Goal: Task Accomplishment & Management: Use online tool/utility

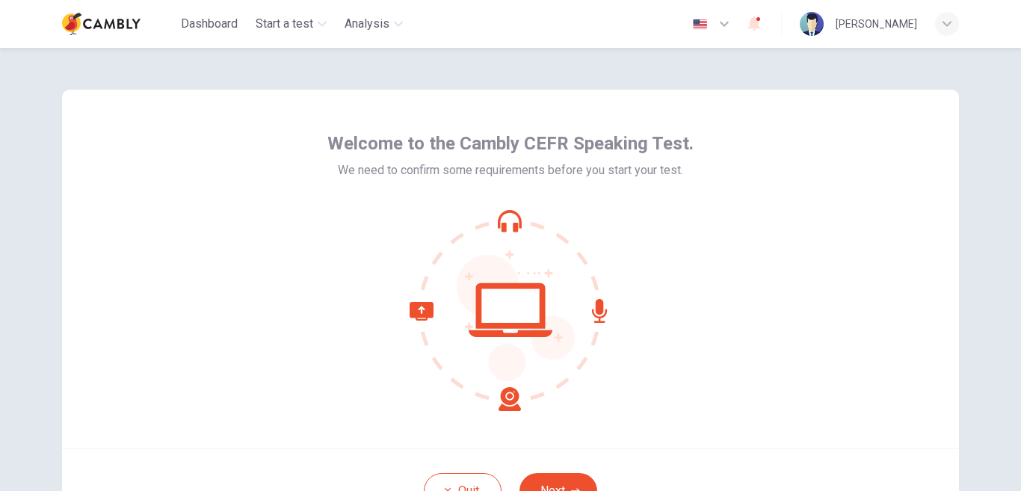
click at [794, 274] on div "Welcome to the Cambly CEFR Speaking Test. We need to confirm some requirements …" at bounding box center [510, 269] width 897 height 359
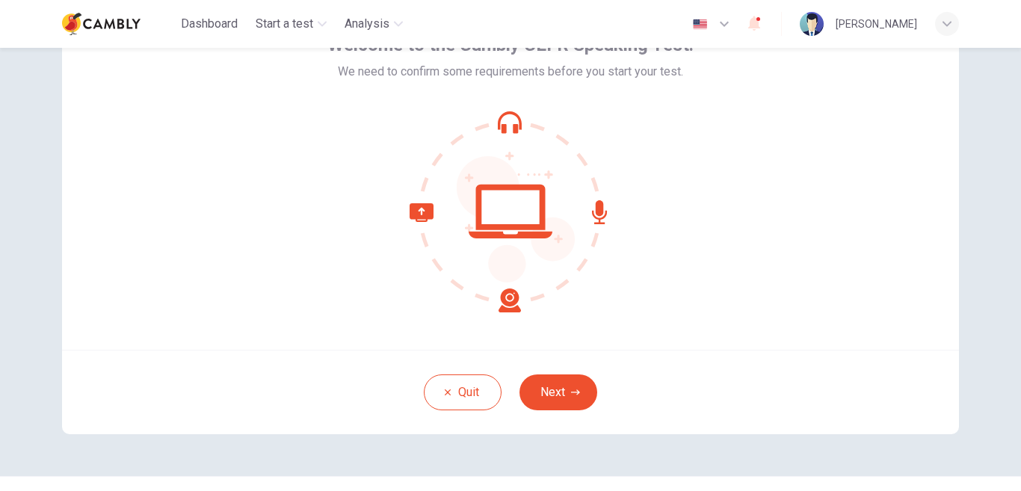
scroll to position [132, 0]
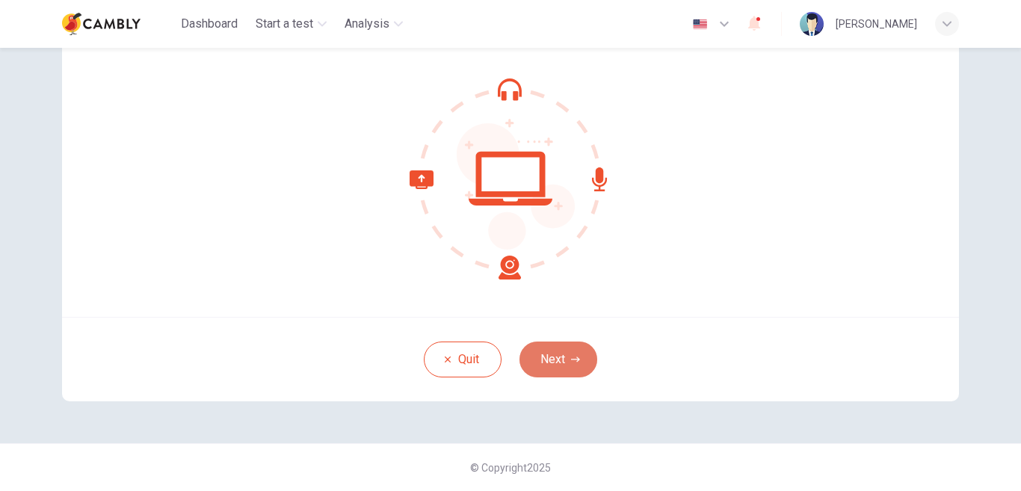
click at [558, 366] on button "Next" at bounding box center [558, 360] width 78 height 36
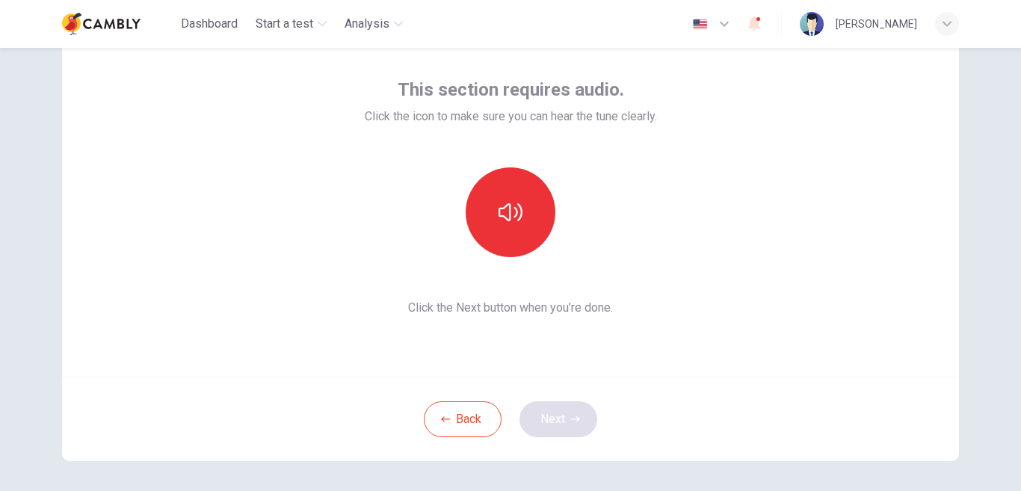
scroll to position [42, 0]
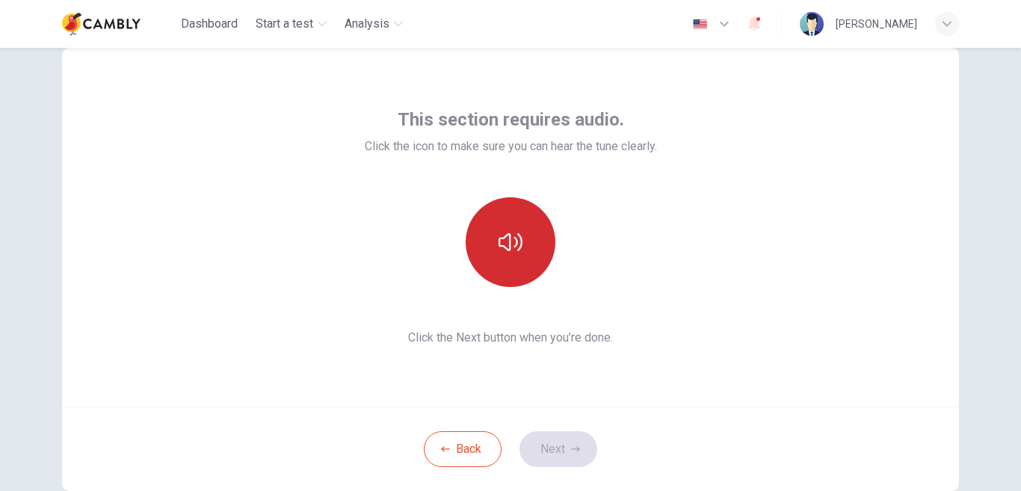
click at [489, 239] on button "button" at bounding box center [511, 242] width 90 height 90
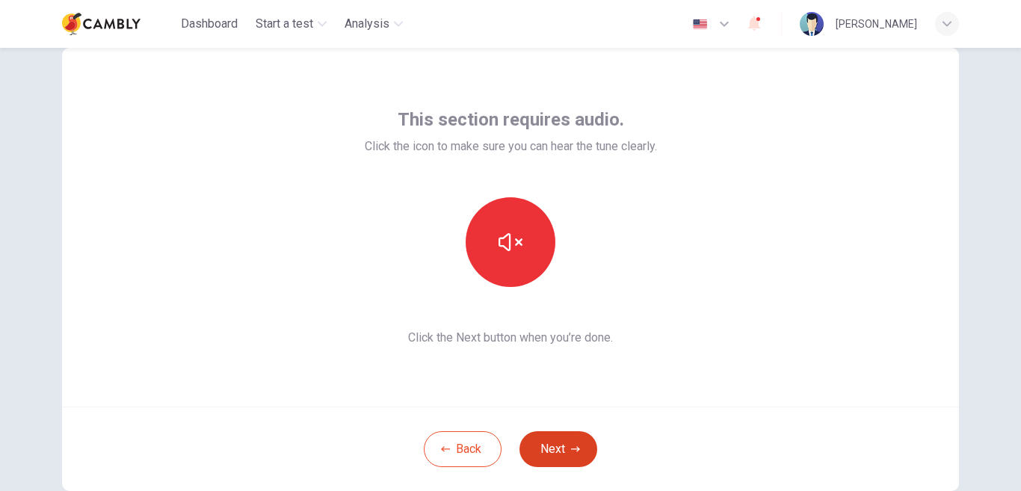
click at [547, 445] on button "Next" at bounding box center [558, 449] width 78 height 36
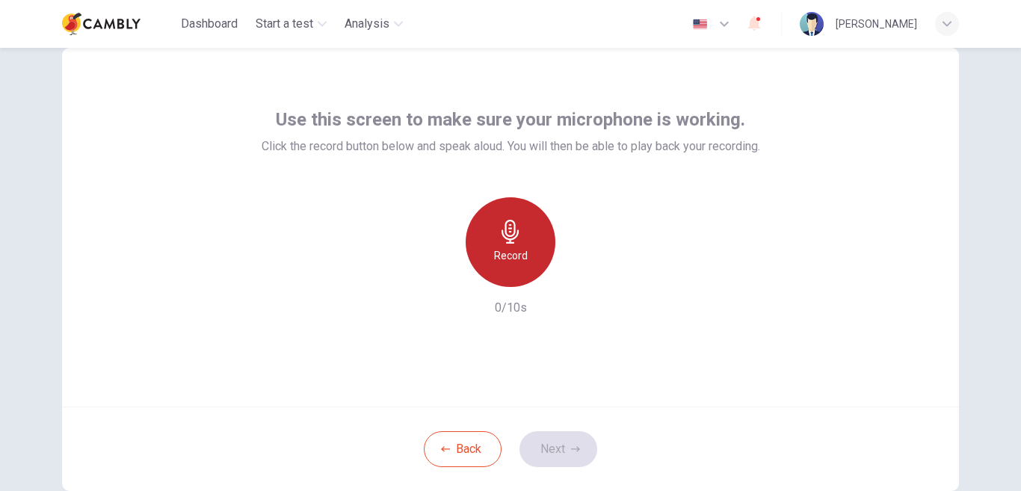
click at [498, 237] on icon "button" at bounding box center [510, 232] width 24 height 24
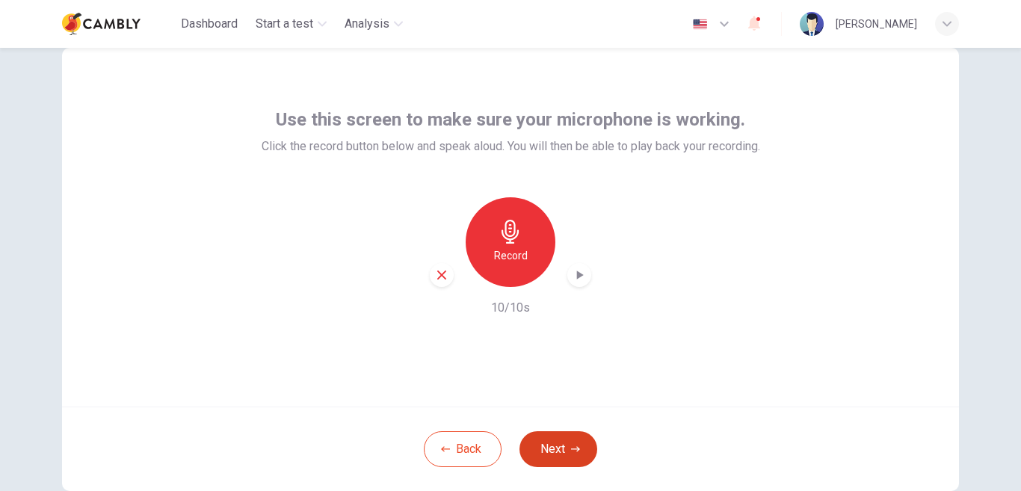
click at [580, 453] on button "Next" at bounding box center [558, 449] width 78 height 36
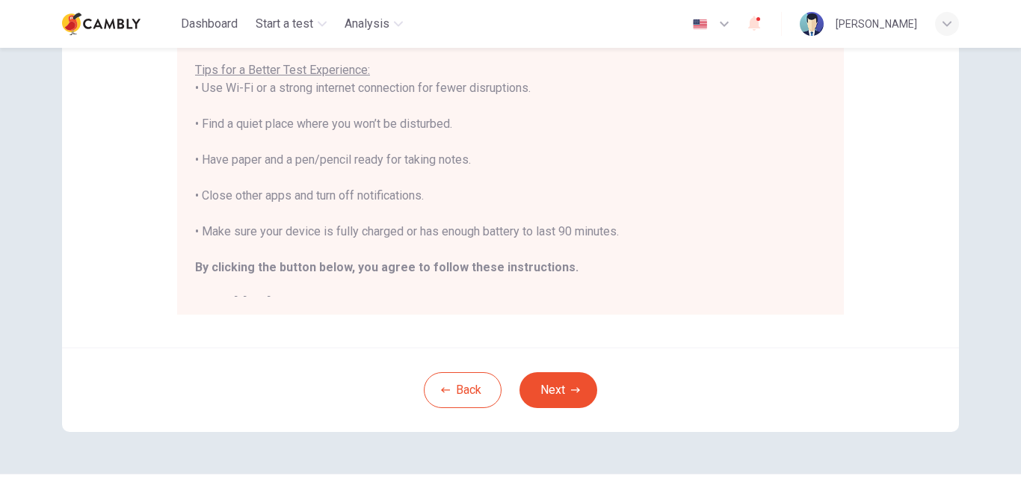
scroll to position [339, 0]
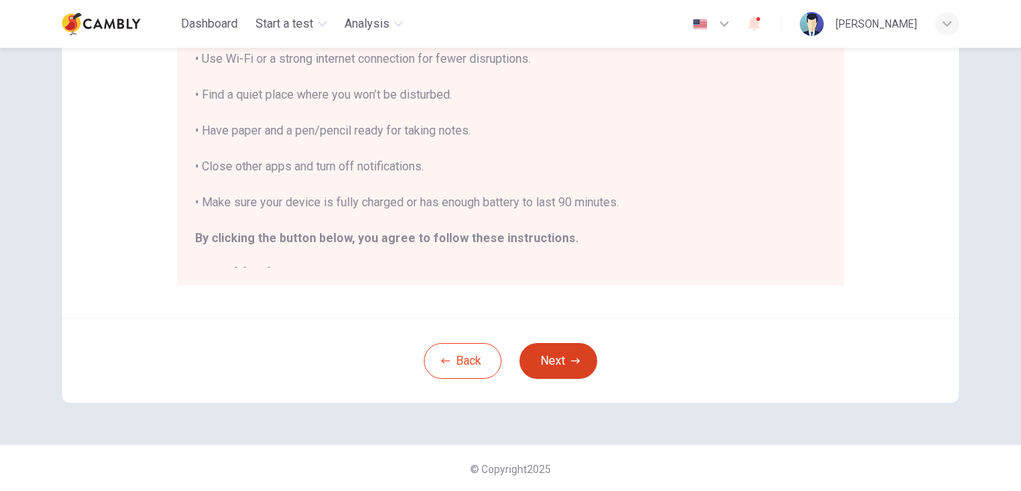
click at [562, 359] on button "Next" at bounding box center [558, 361] width 78 height 36
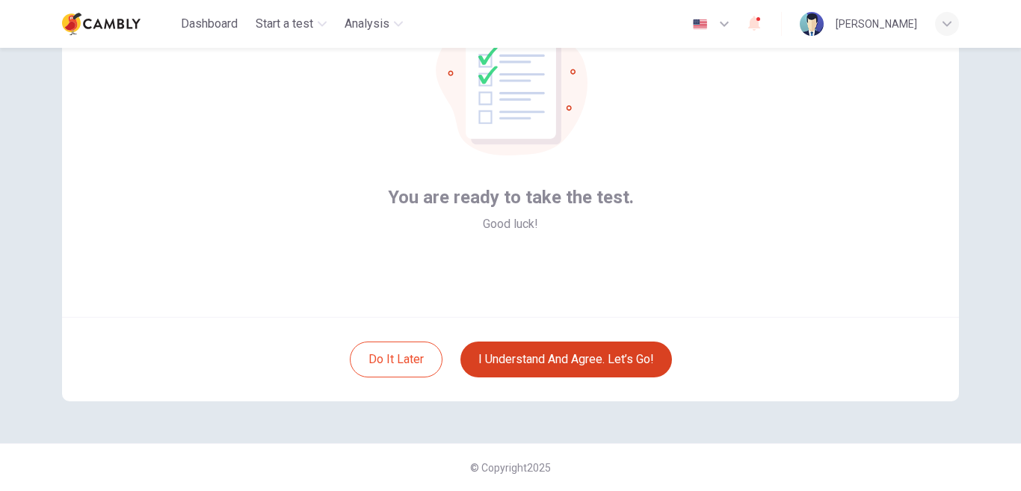
scroll to position [132, 0]
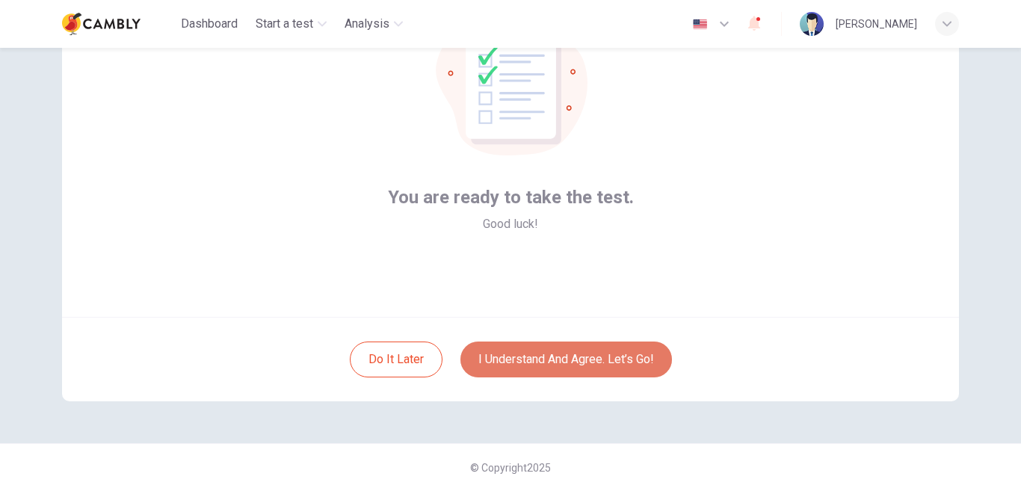
click at [562, 359] on button "I understand and agree. Let’s go!" at bounding box center [565, 360] width 211 height 36
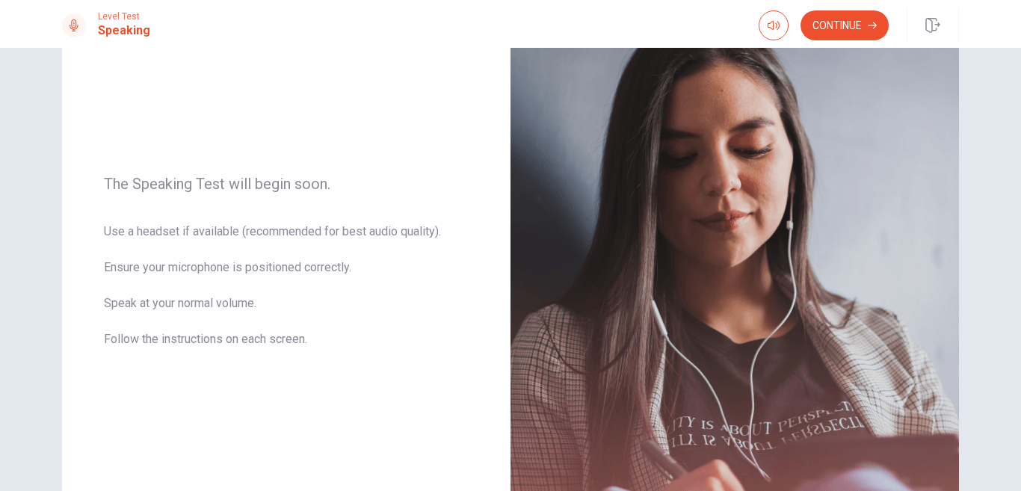
scroll to position [131, 0]
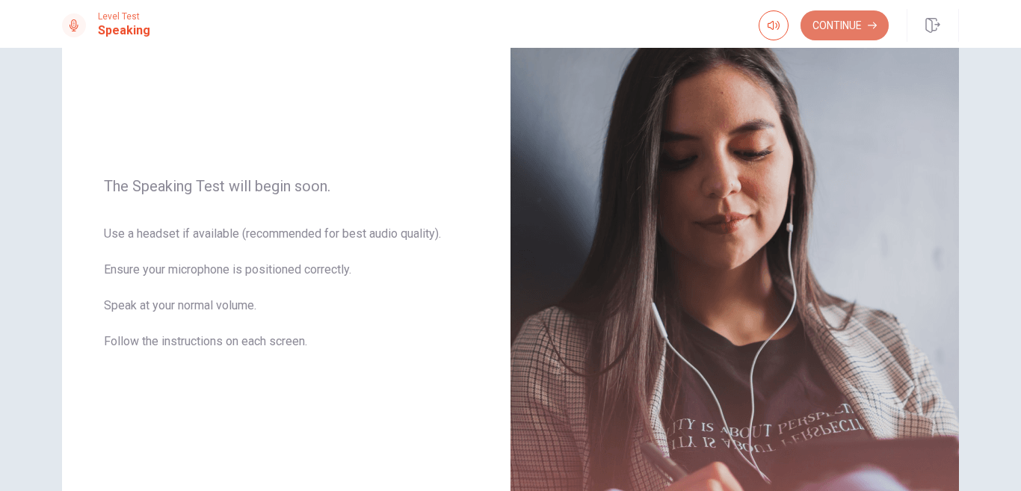
click at [857, 31] on button "Continue" at bounding box center [844, 25] width 88 height 30
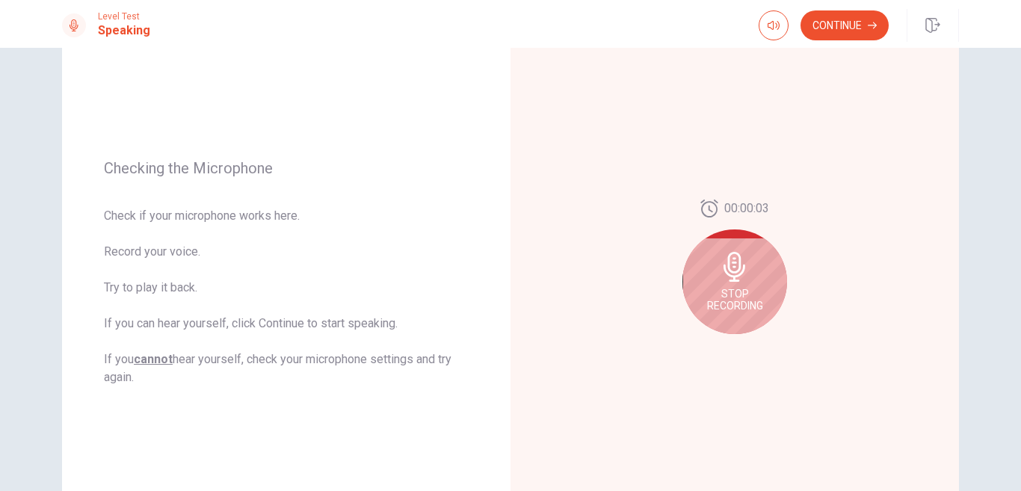
drag, startPoint x: 1016, startPoint y: 145, endPoint x: 1016, endPoint y: 163, distance: 18.0
click at [1016, 163] on div "Checking the Microphone Check if your microphone works here. Record your voice.…" at bounding box center [510, 269] width 1021 height 443
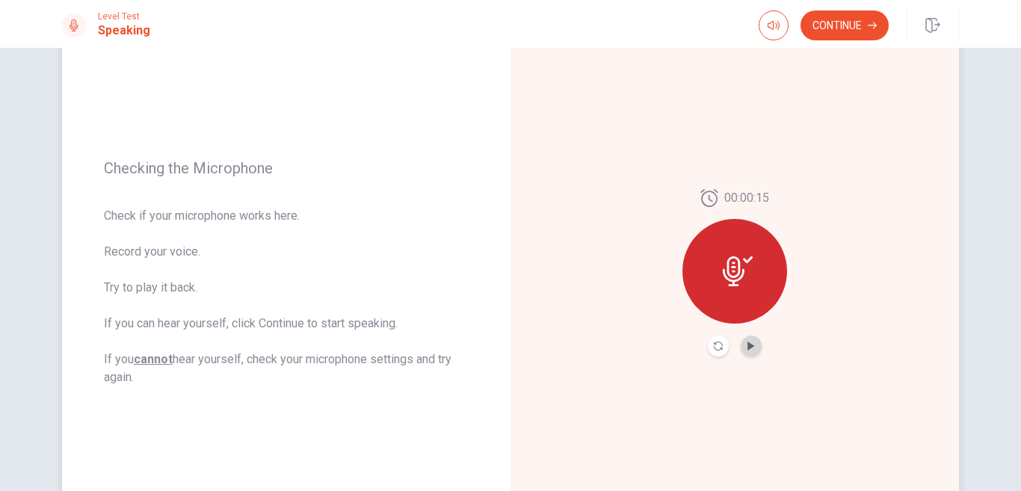
click at [755, 342] on button "Play Audio" at bounding box center [751, 346] width 21 height 21
click at [755, 342] on button "Pause Audio" at bounding box center [751, 346] width 21 height 21
click at [835, 25] on button "Continue" at bounding box center [844, 25] width 88 height 30
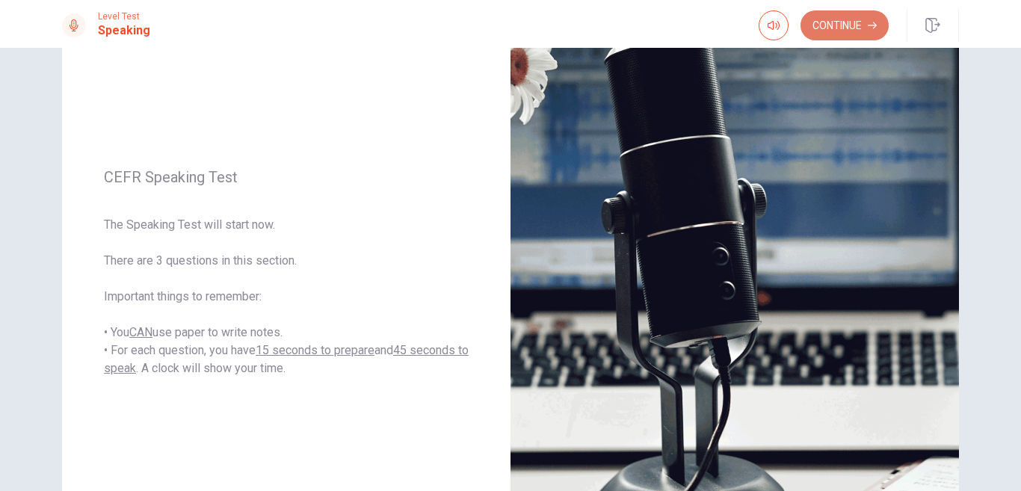
click at [855, 28] on button "Continue" at bounding box center [844, 25] width 88 height 30
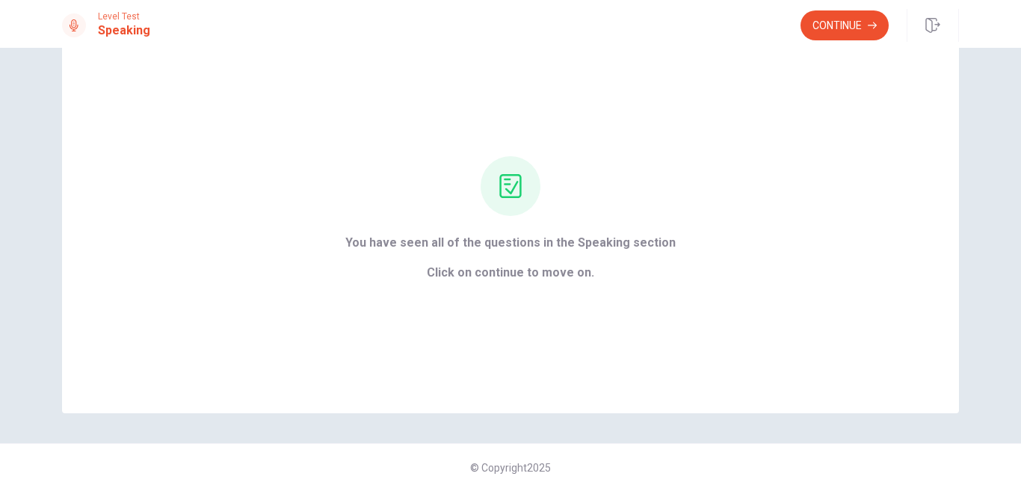
scroll to position [53, 0]
click at [848, 28] on button "Continue" at bounding box center [844, 25] width 88 height 30
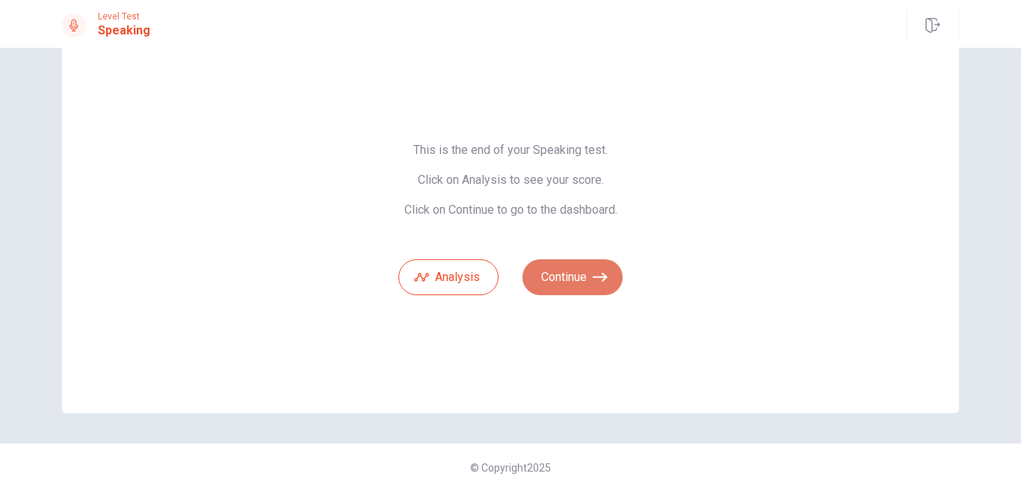
click at [599, 272] on icon "button" at bounding box center [600, 277] width 15 height 15
